Goal: Communication & Community: Answer question/provide support

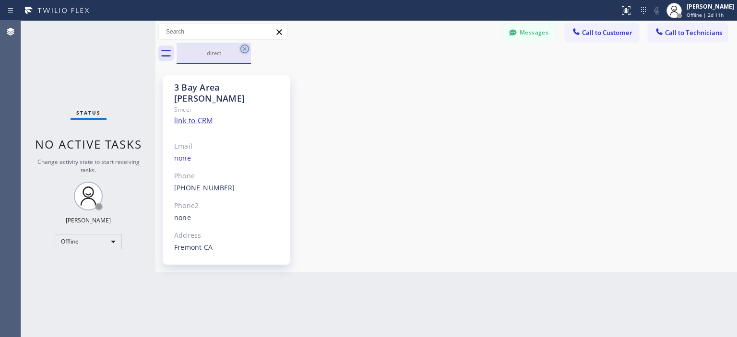
click at [243, 52] on icon at bounding box center [244, 49] width 9 height 9
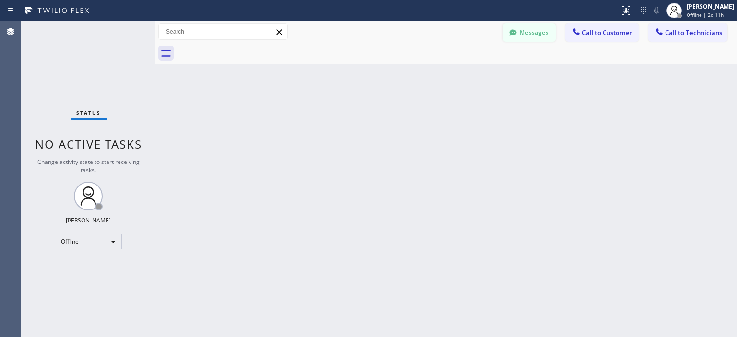
click at [523, 30] on button "Messages" at bounding box center [529, 33] width 53 height 18
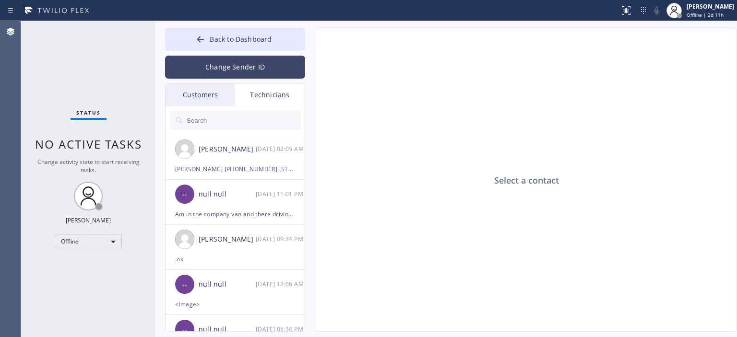
click at [220, 67] on button "Change Sender ID" at bounding box center [235, 67] width 140 height 23
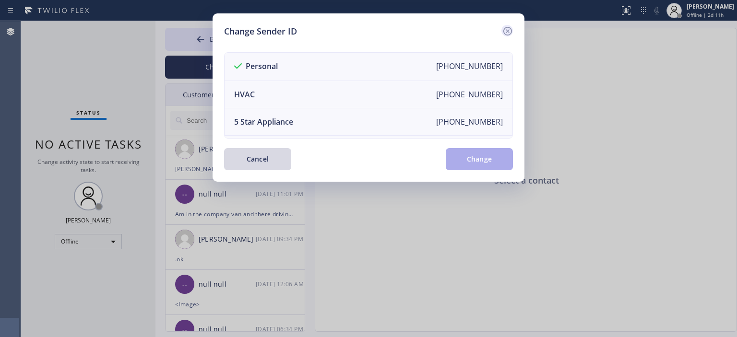
click at [505, 30] on icon at bounding box center [508, 31] width 12 height 12
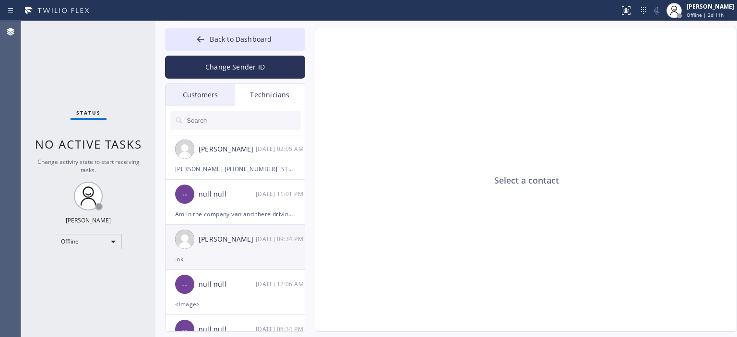
click at [239, 243] on div "[PERSON_NAME]" at bounding box center [227, 239] width 57 height 11
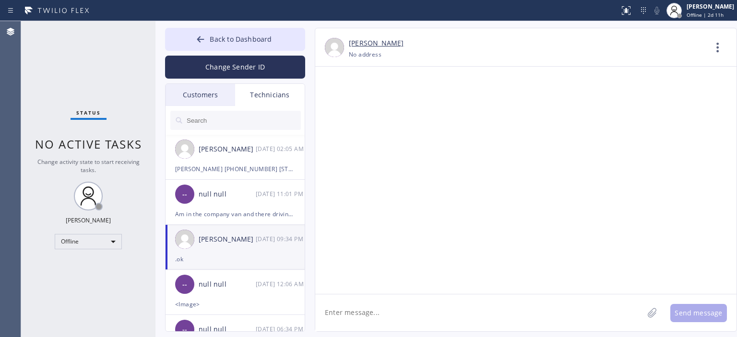
scroll to position [41458, 0]
